Goal: Transaction & Acquisition: Purchase product/service

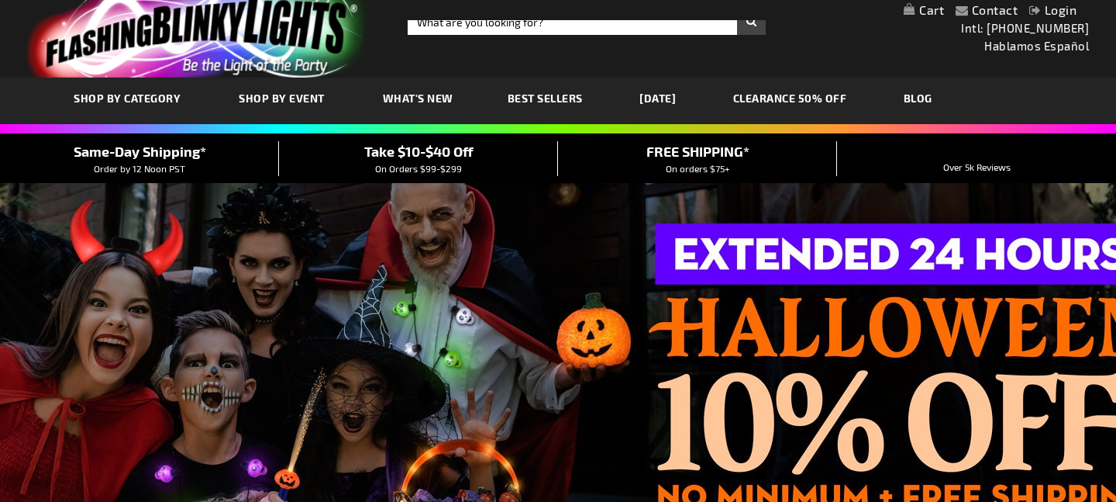
scroll to position [24, 0]
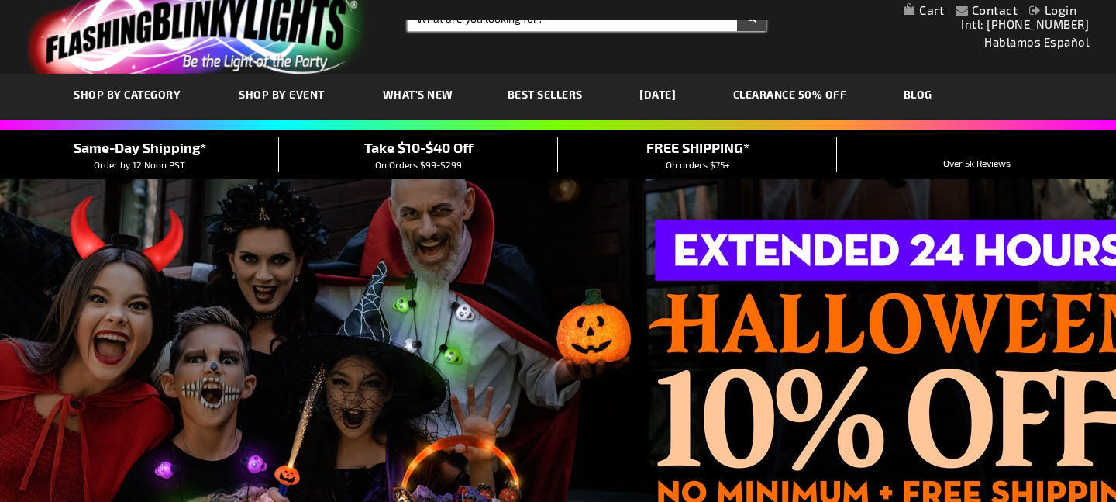
click at [478, 23] on input "Search" at bounding box center [587, 18] width 358 height 26
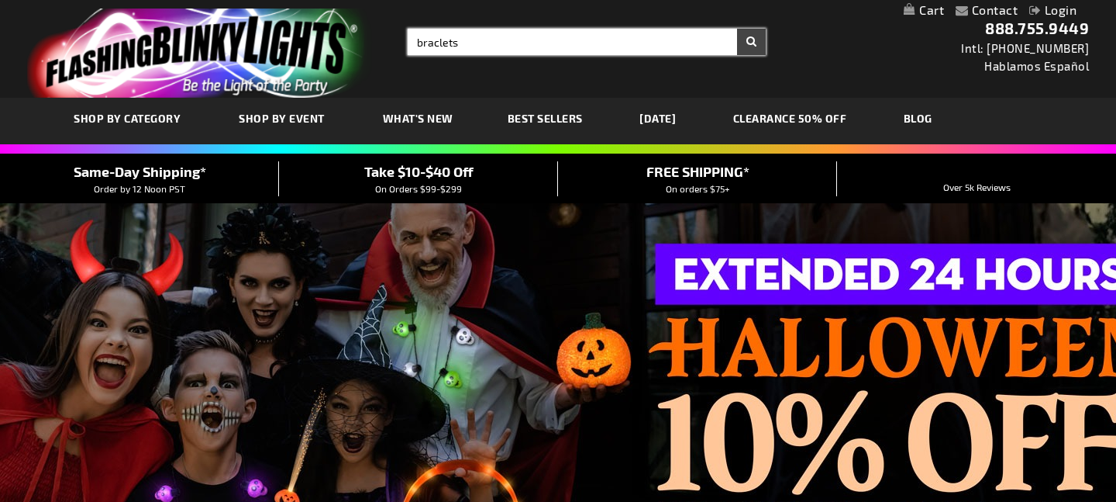
type input "braclets"
click at [737, 29] on button "Search" at bounding box center [751, 42] width 29 height 26
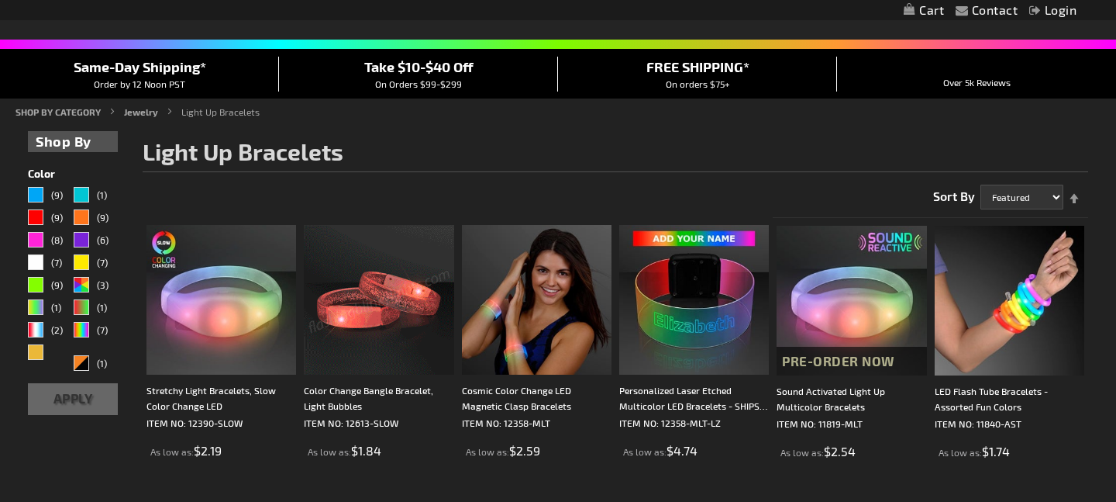
scroll to position [281, 0]
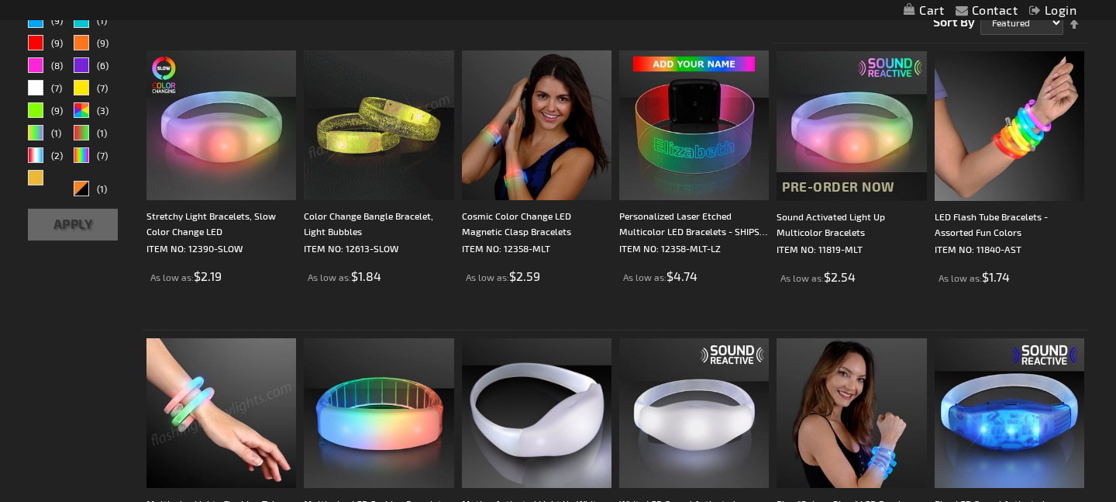
click at [229, 391] on img at bounding box center [222, 413] width 150 height 150
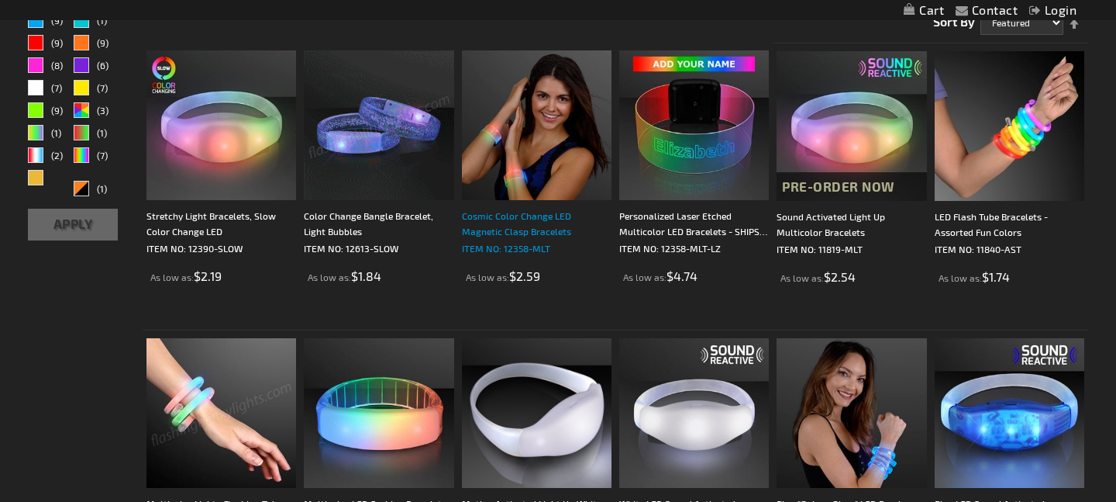
scroll to position [603, 0]
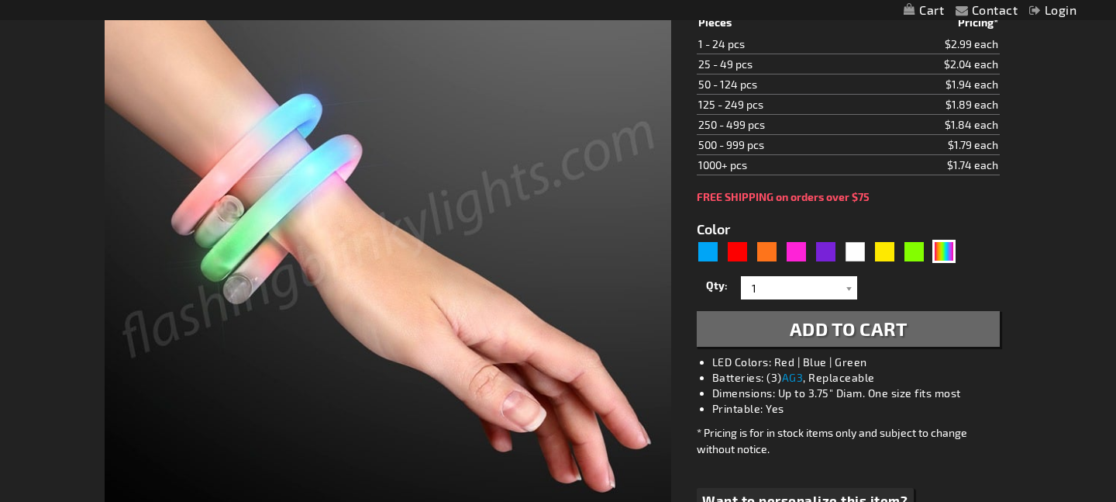
scroll to position [297, 0]
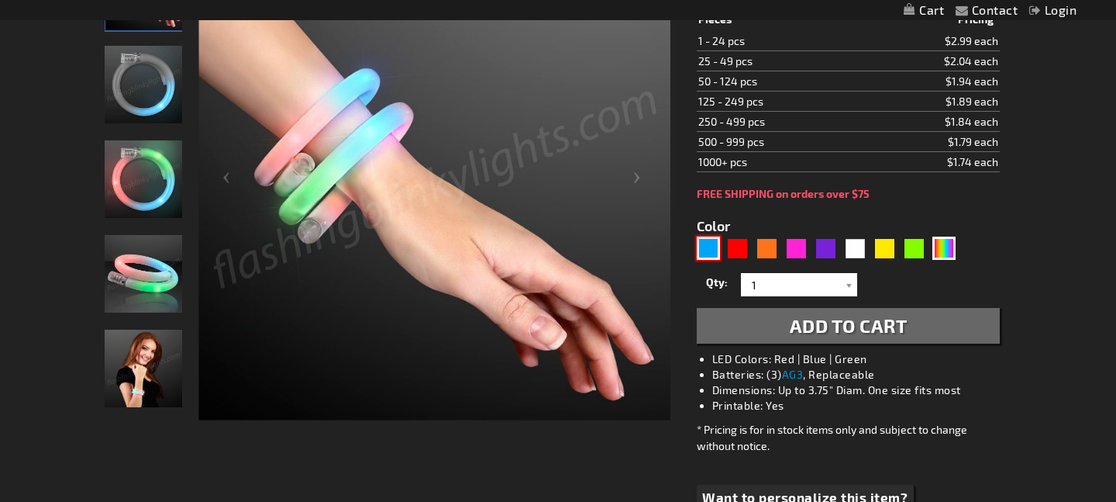
click at [706, 254] on div "Blue" at bounding box center [708, 247] width 23 height 23
type input "5629"
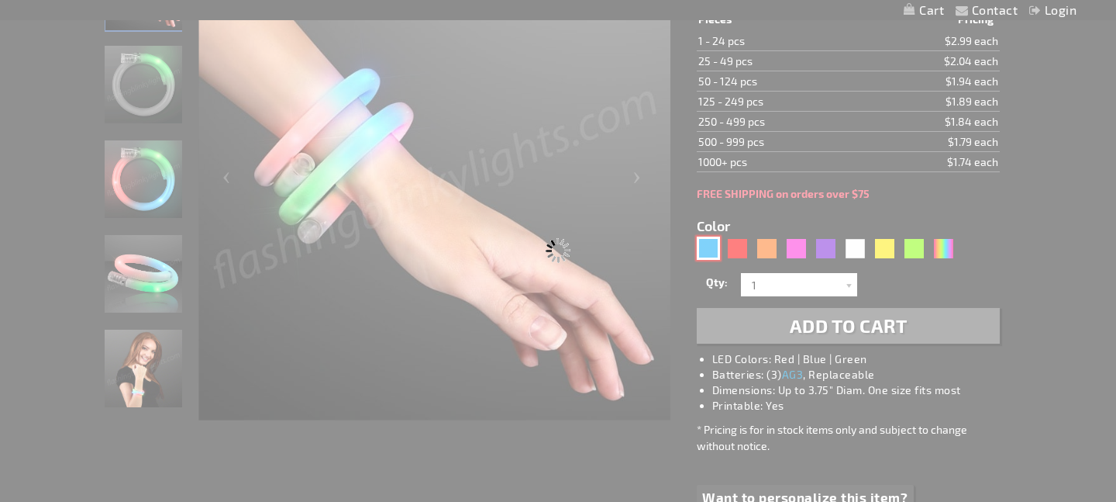
type input "11840-BL"
type input "Customize - Blue Flash LED Wrap-Around Tube Bracelet - ITEM NO: 11840-BL"
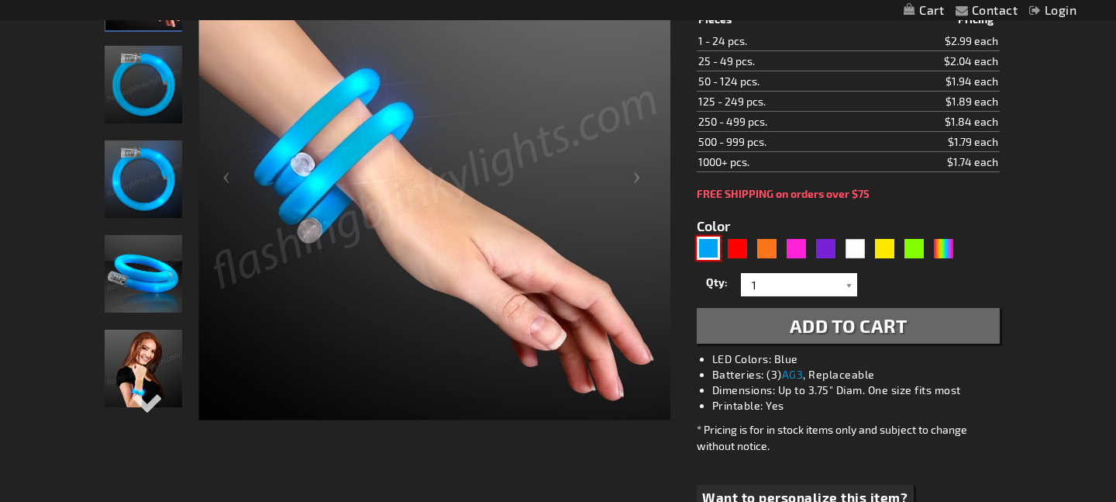
click at [175, 289] on img at bounding box center [144, 274] width 78 height 78
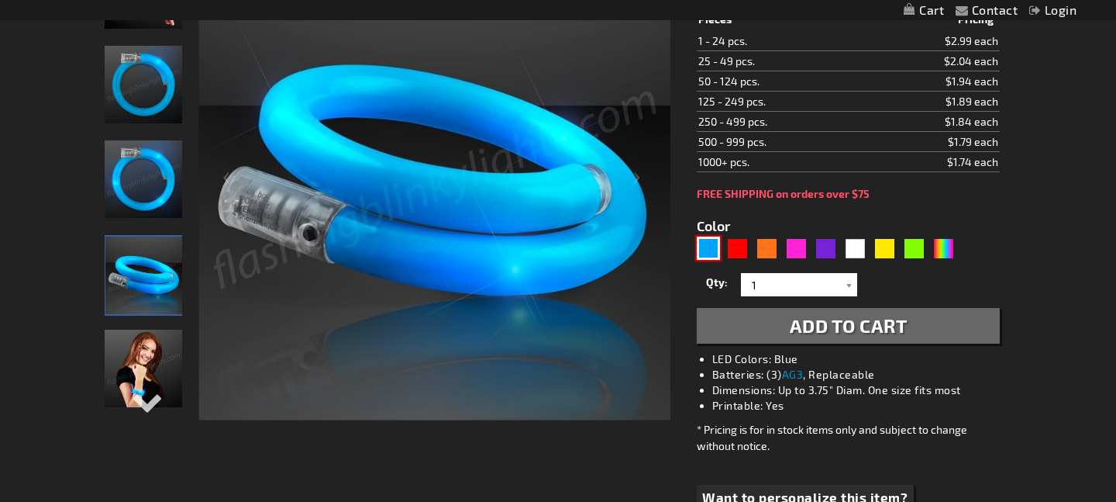
click at [164, 194] on img at bounding box center [144, 179] width 78 height 78
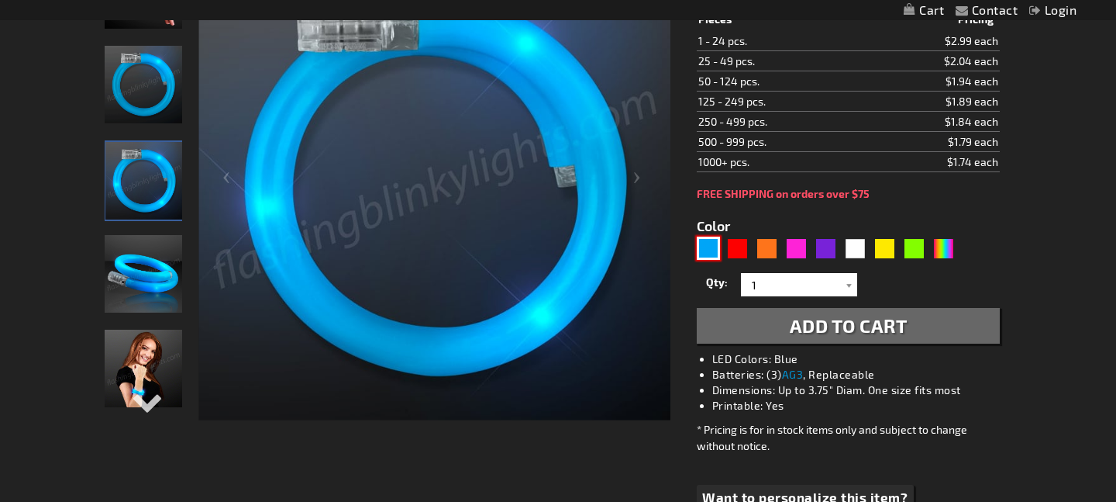
click at [142, 109] on img at bounding box center [144, 85] width 78 height 78
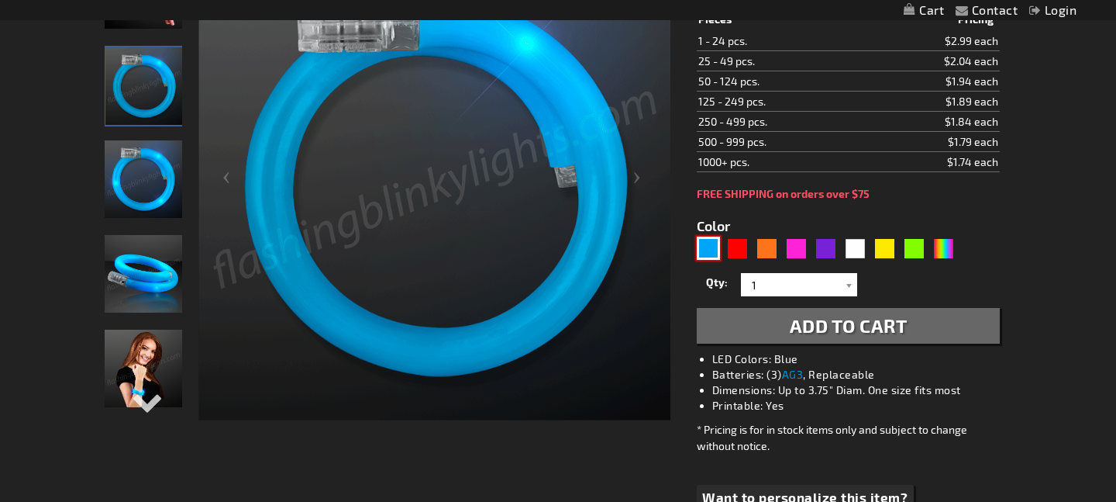
click at [136, 279] on img at bounding box center [144, 274] width 78 height 78
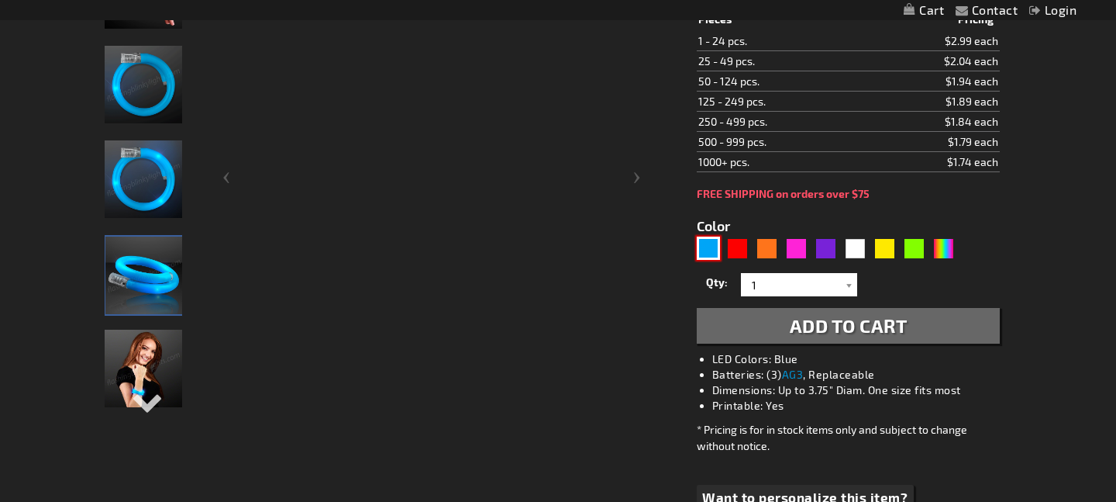
click at [141, 374] on img at bounding box center [144, 369] width 78 height 78
